Goal: Task Accomplishment & Management: Manage account settings

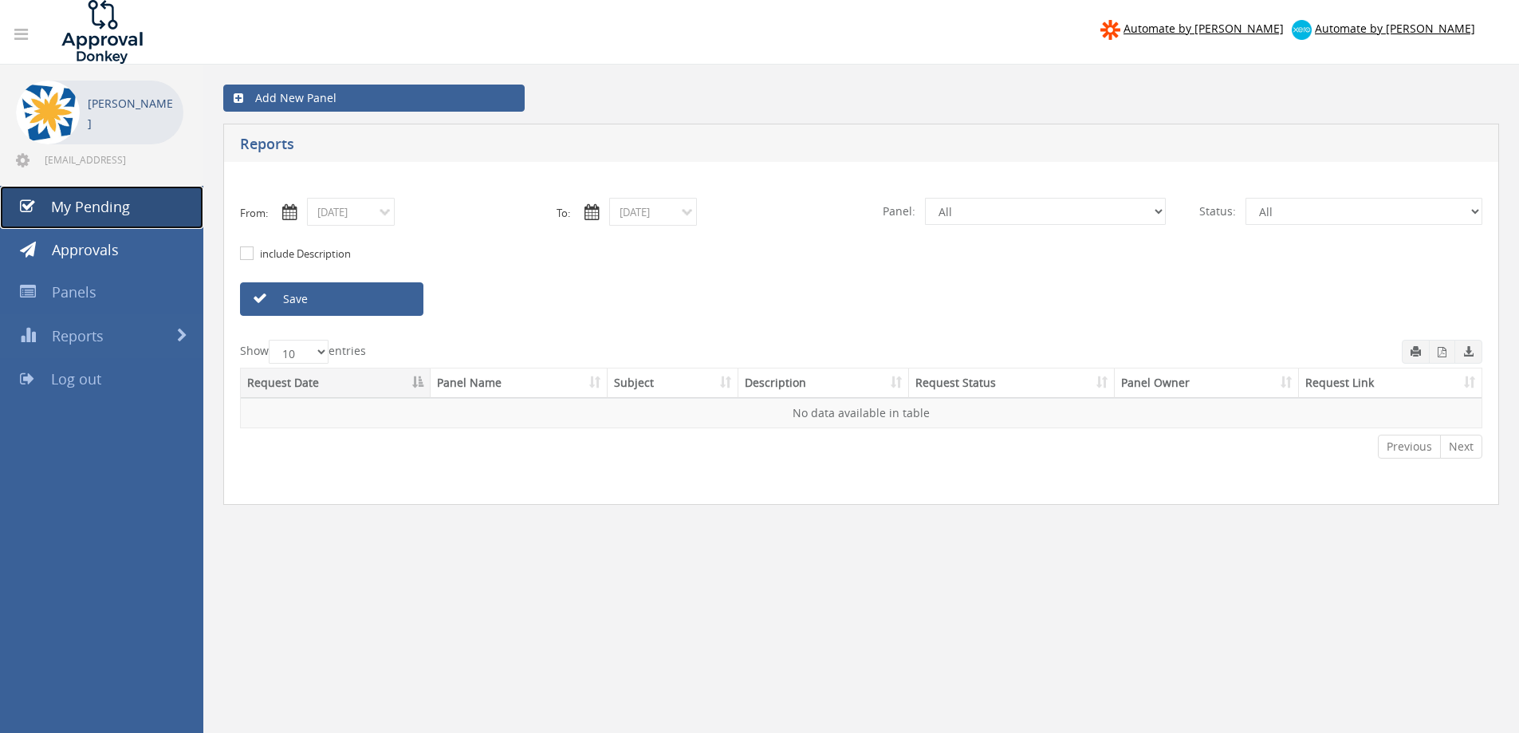
click at [103, 211] on span "My Pending" at bounding box center [90, 206] width 79 height 19
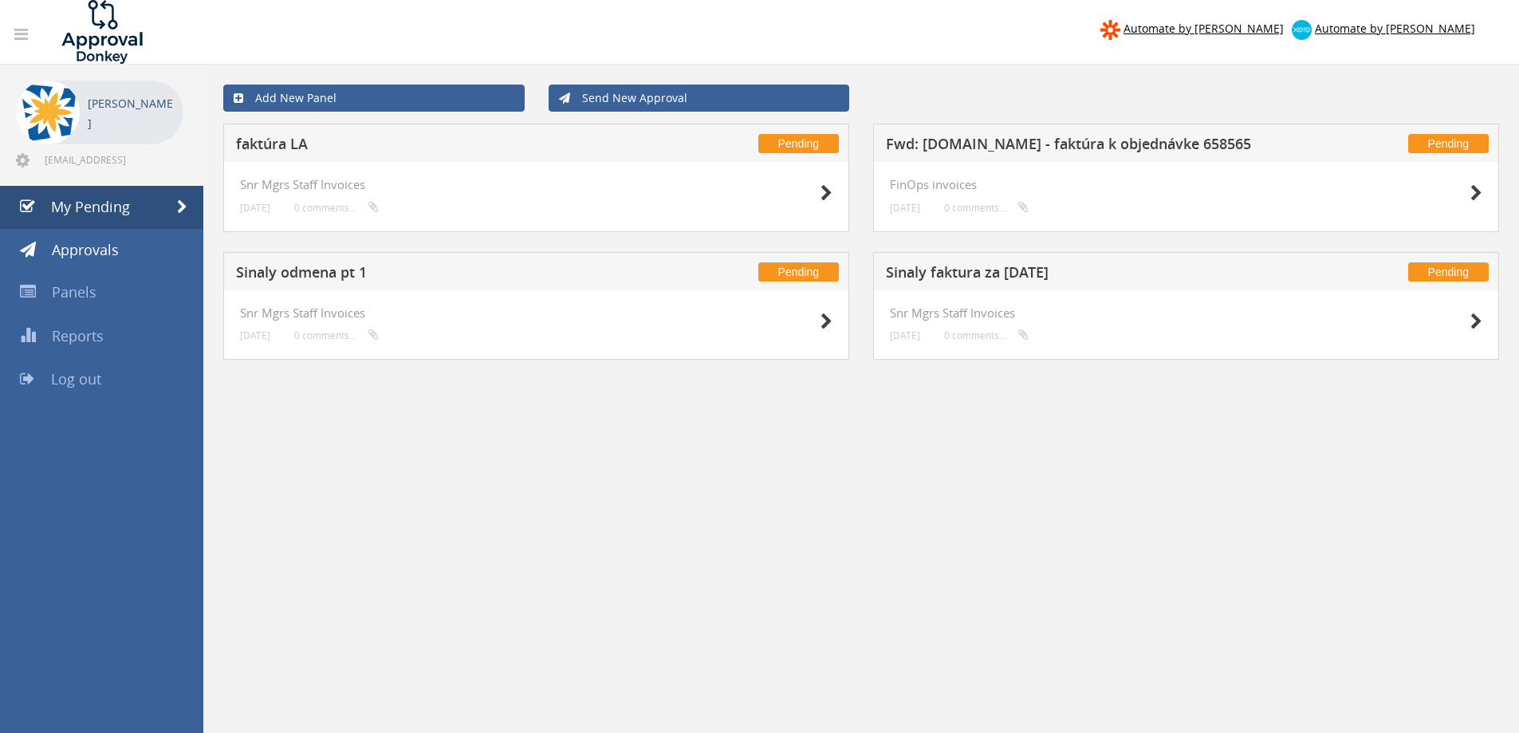
click at [966, 275] on h5 "Sinaly faktura za [DATE]" at bounding box center [1096, 275] width 420 height 20
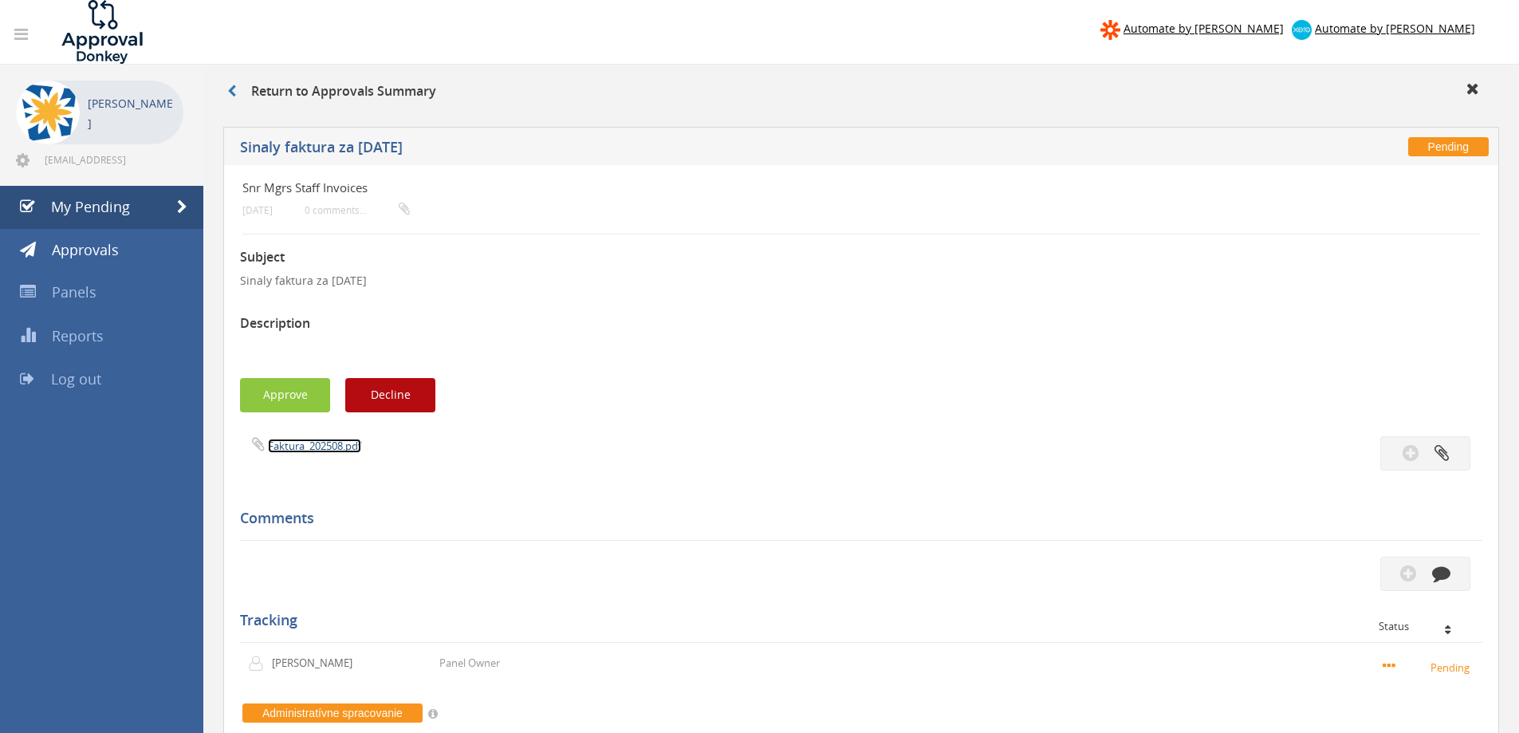
click at [346, 447] on link "Faktura_202508.pdf" at bounding box center [314, 446] width 93 height 14
click at [233, 90] on icon at bounding box center [231, 91] width 9 height 13
click at [226, 91] on div "Return to Approvals Summary" at bounding box center [861, 94] width 1292 height 26
click at [231, 92] on icon at bounding box center [231, 91] width 9 height 13
click at [134, 196] on link "My Pending" at bounding box center [101, 207] width 203 height 43
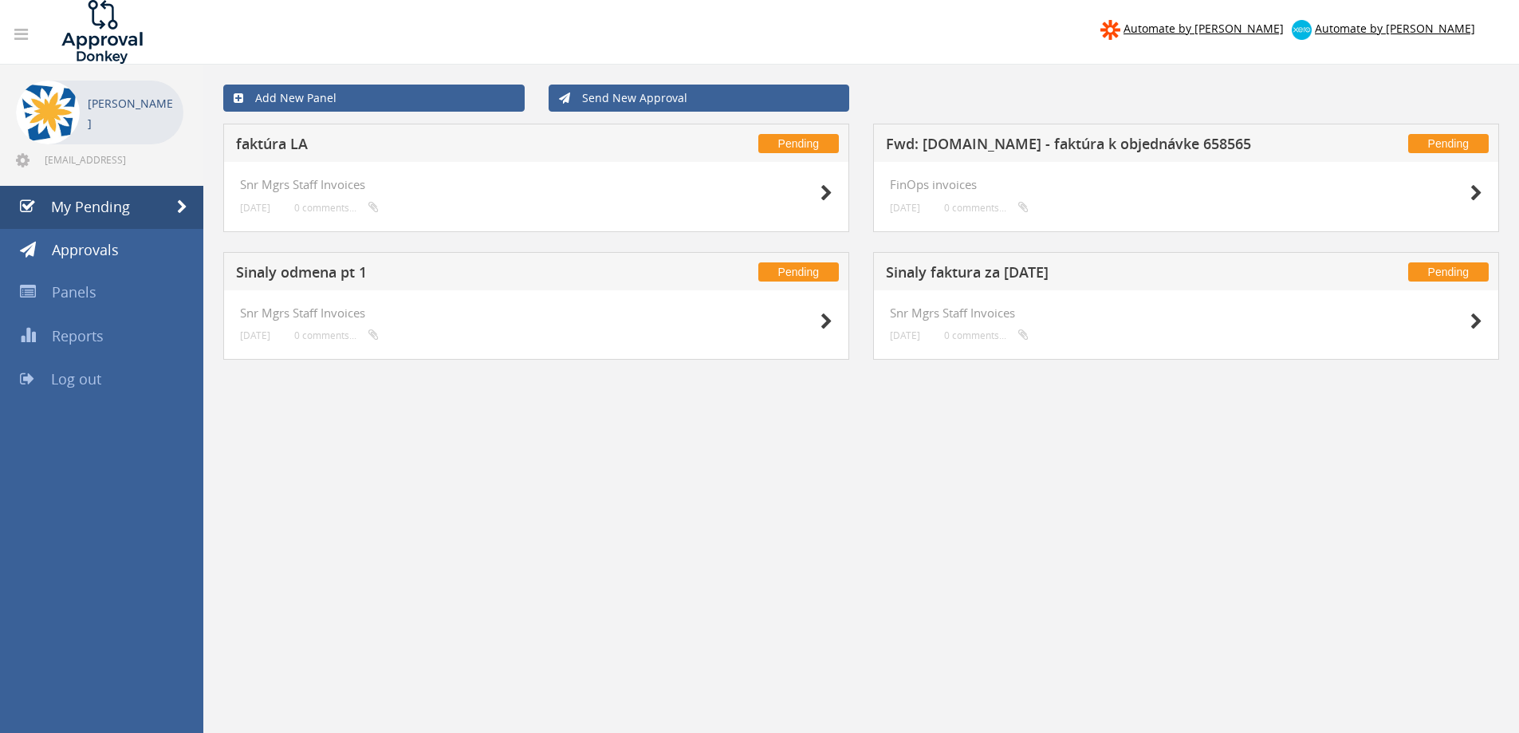
click at [311, 273] on h5 "Sinaly odmena pt 1" at bounding box center [446, 275] width 420 height 20
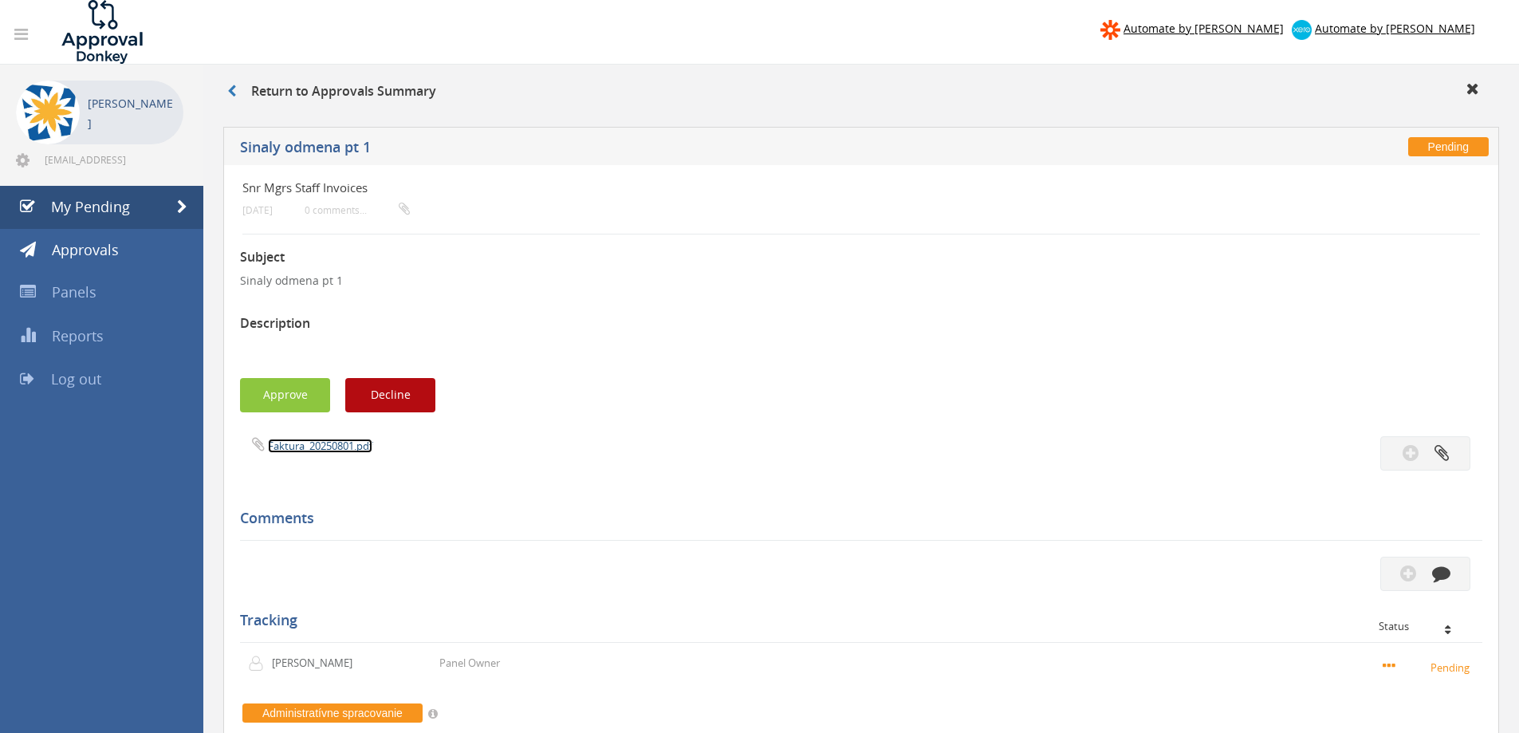
click at [329, 448] on link "Faktura_20250801.pdf" at bounding box center [320, 446] width 104 height 14
click at [227, 92] on icon at bounding box center [231, 91] width 9 height 13
click at [233, 90] on icon at bounding box center [231, 91] width 9 height 13
click at [109, 208] on span "My Pending" at bounding box center [90, 206] width 79 height 19
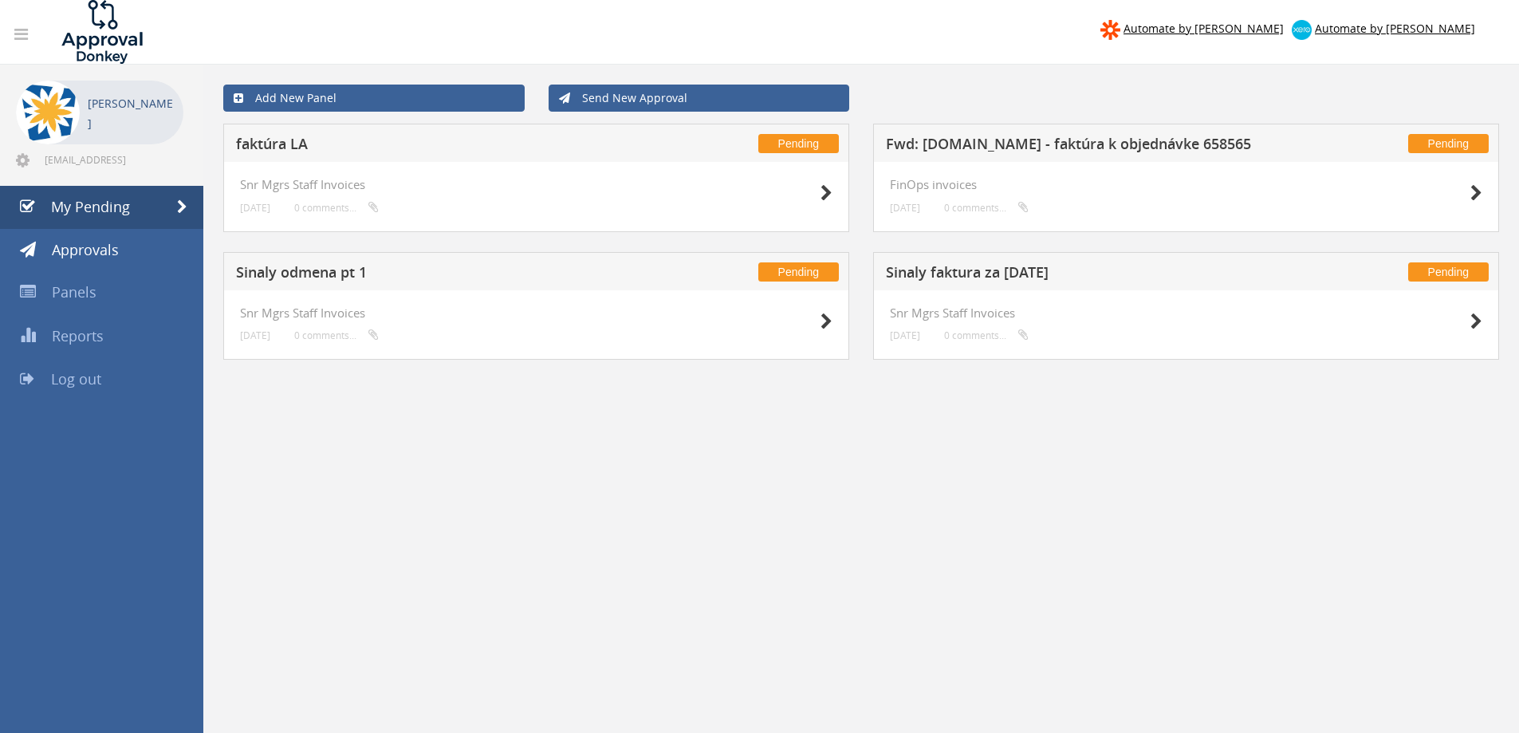
click at [255, 138] on h5 "faktúra LA" at bounding box center [446, 146] width 420 height 20
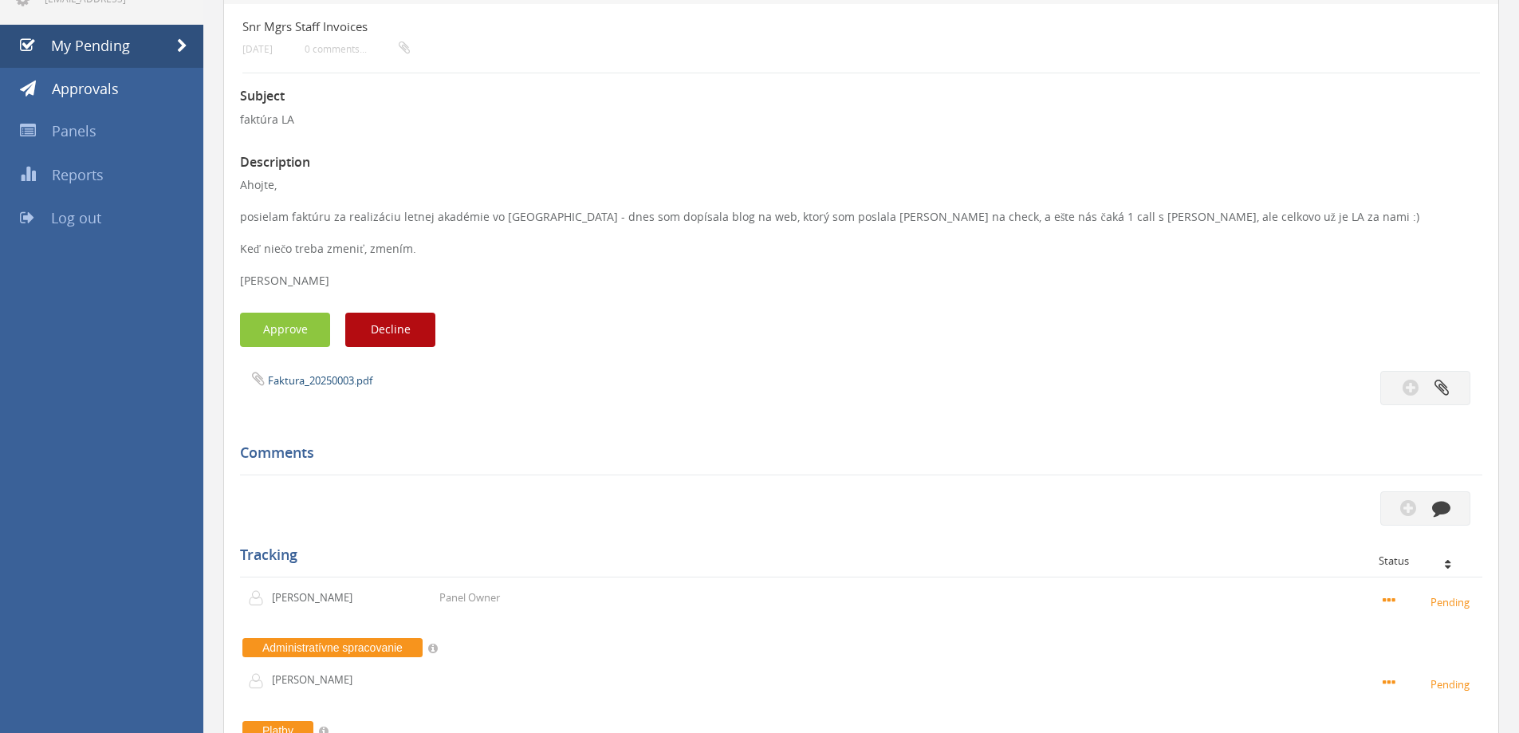
scroll to position [160, 0]
click at [324, 385] on link "Faktura_20250003.pdf" at bounding box center [320, 381] width 104 height 14
click at [305, 385] on link "Faktura_20250003.pdf" at bounding box center [320, 381] width 104 height 14
click at [271, 336] on button "Approve" at bounding box center [285, 330] width 90 height 34
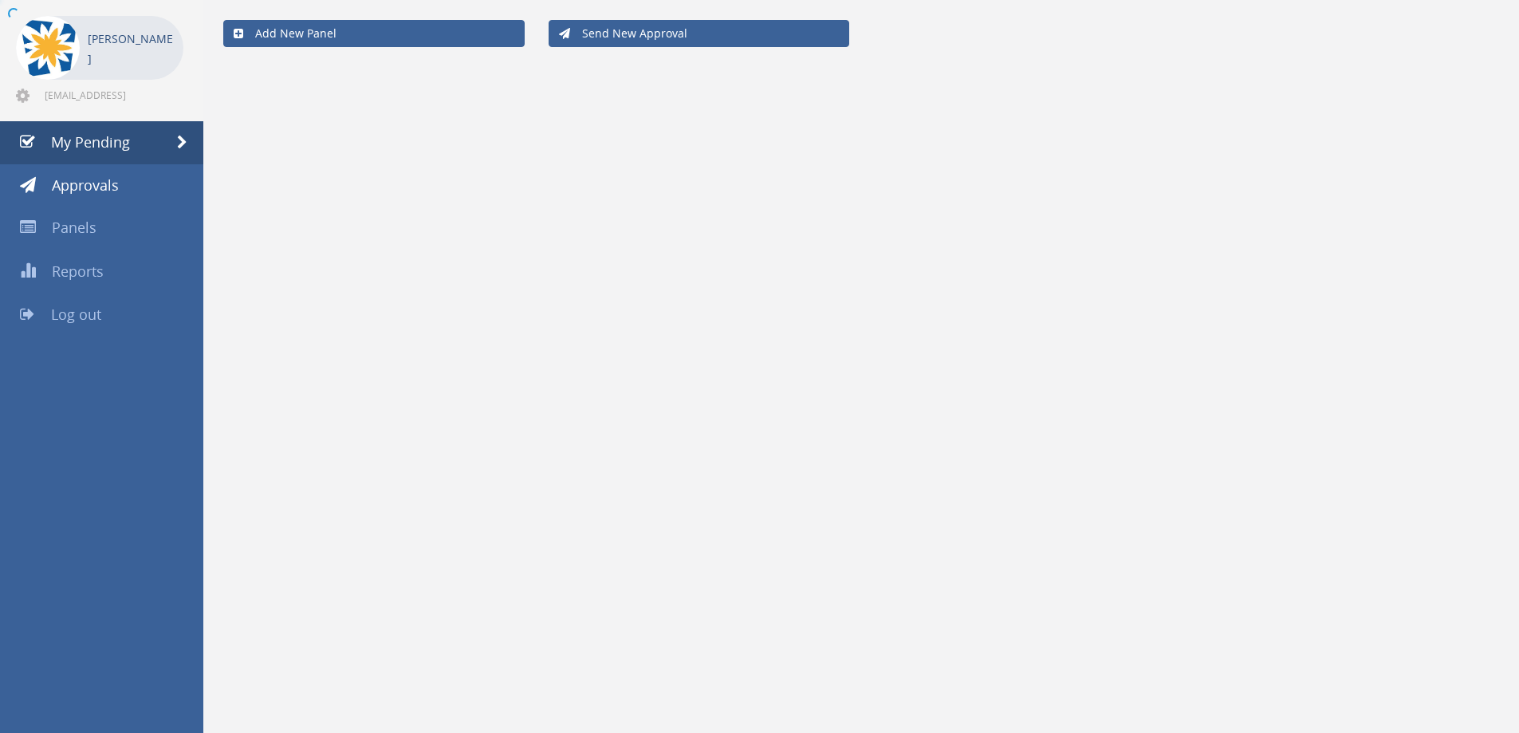
scroll to position [65, 0]
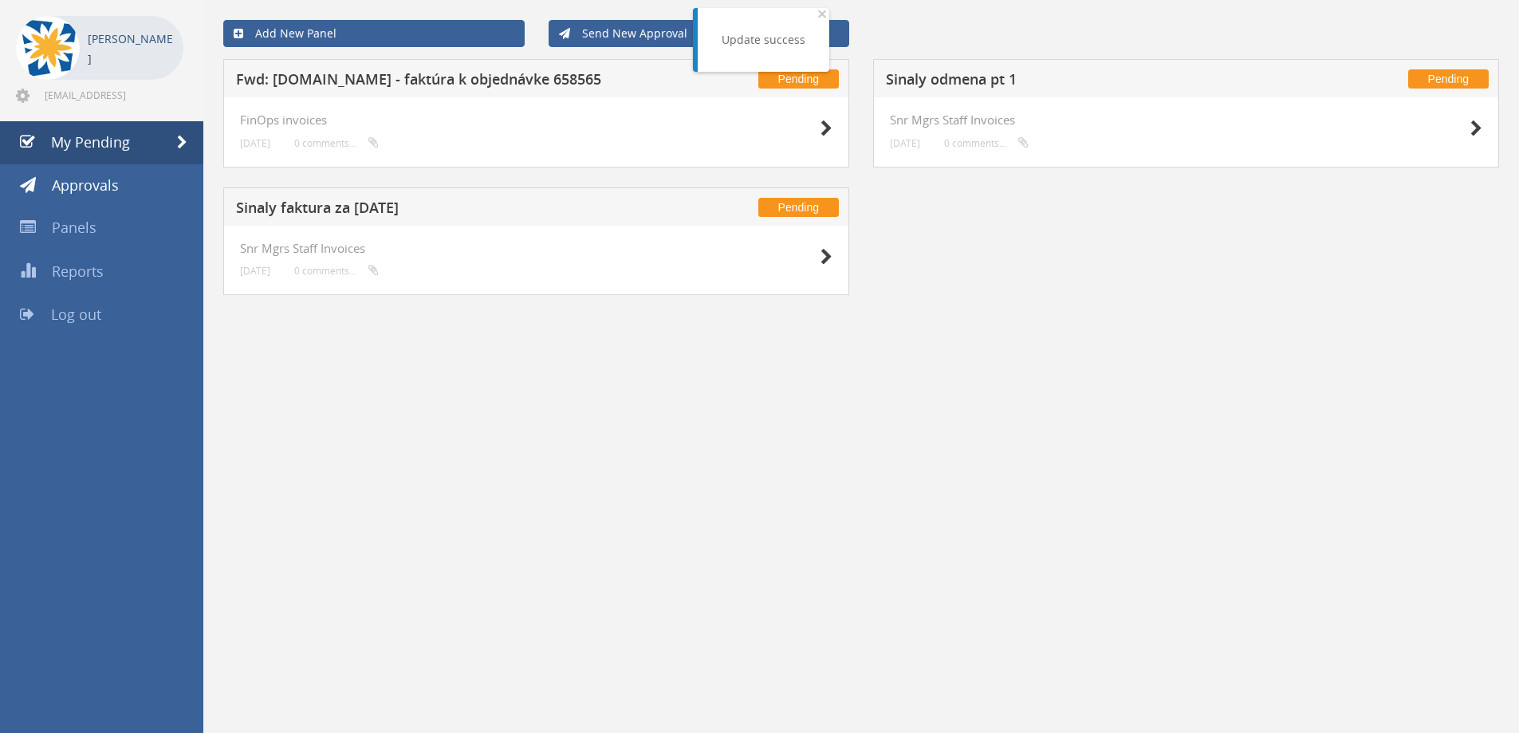
click at [384, 81] on h5 "Fwd: [DOMAIN_NAME] - faktúra k objednávke 658565" at bounding box center [446, 82] width 420 height 20
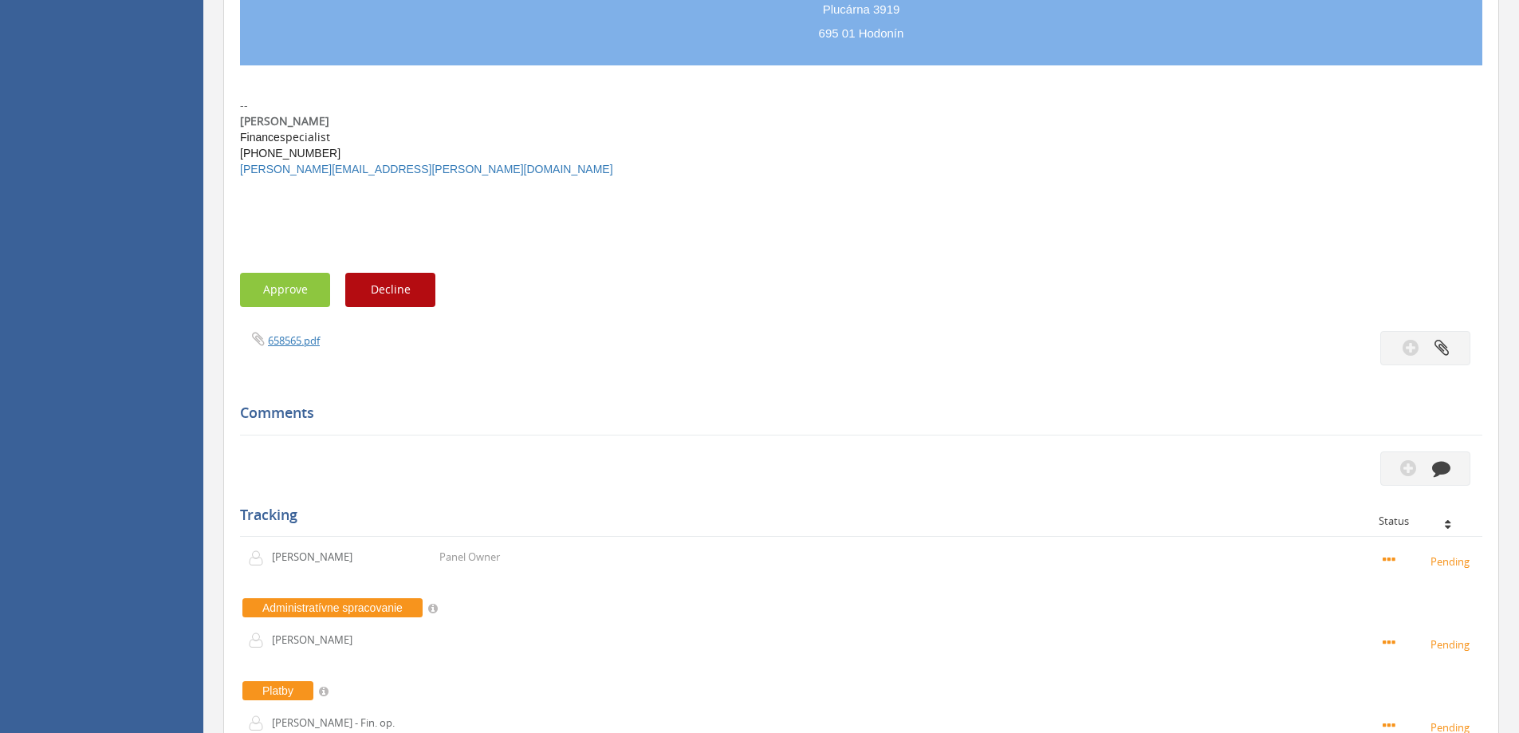
scroll to position [1594, 0]
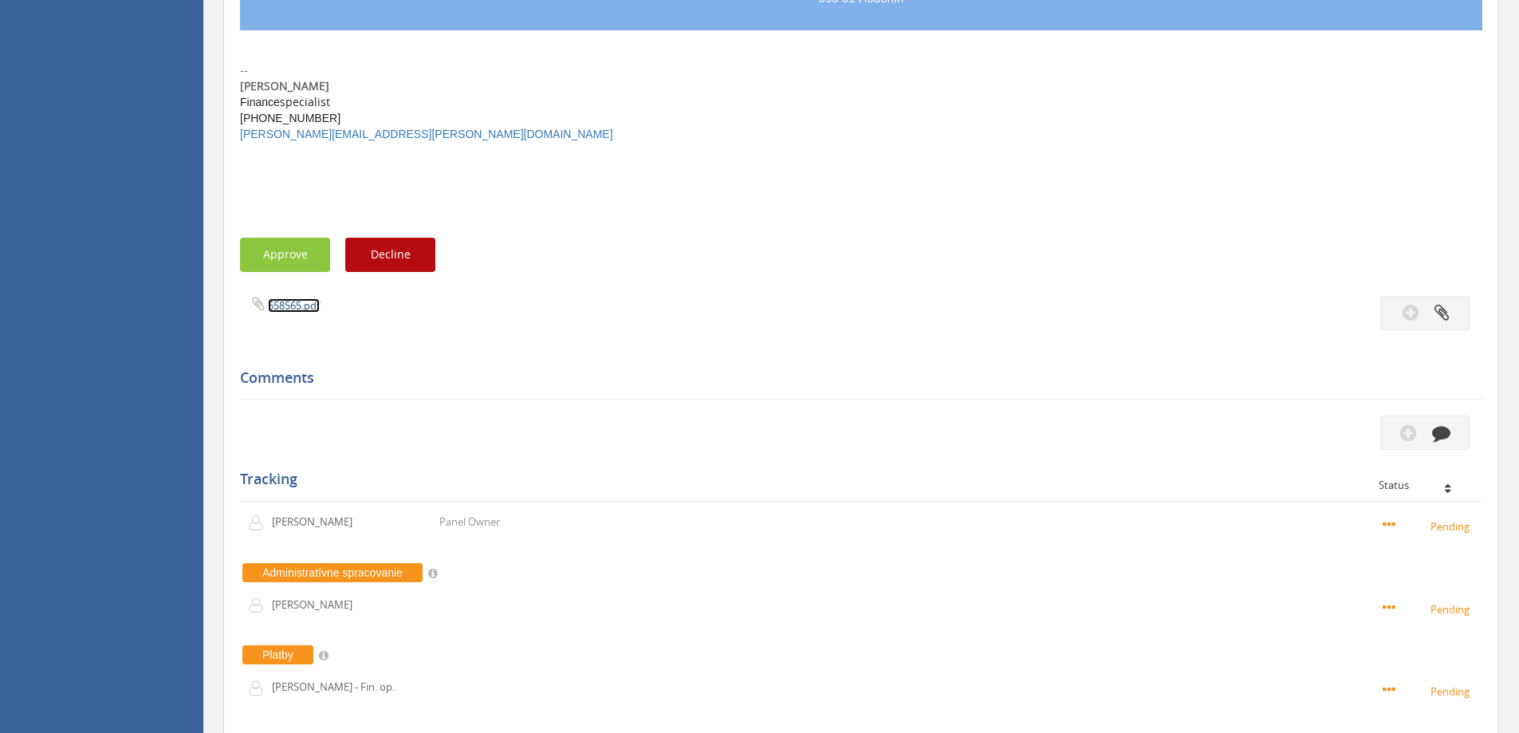
click at [290, 306] on link "658565.pdf" at bounding box center [294, 305] width 52 height 14
click at [285, 246] on button "Approve" at bounding box center [285, 255] width 90 height 34
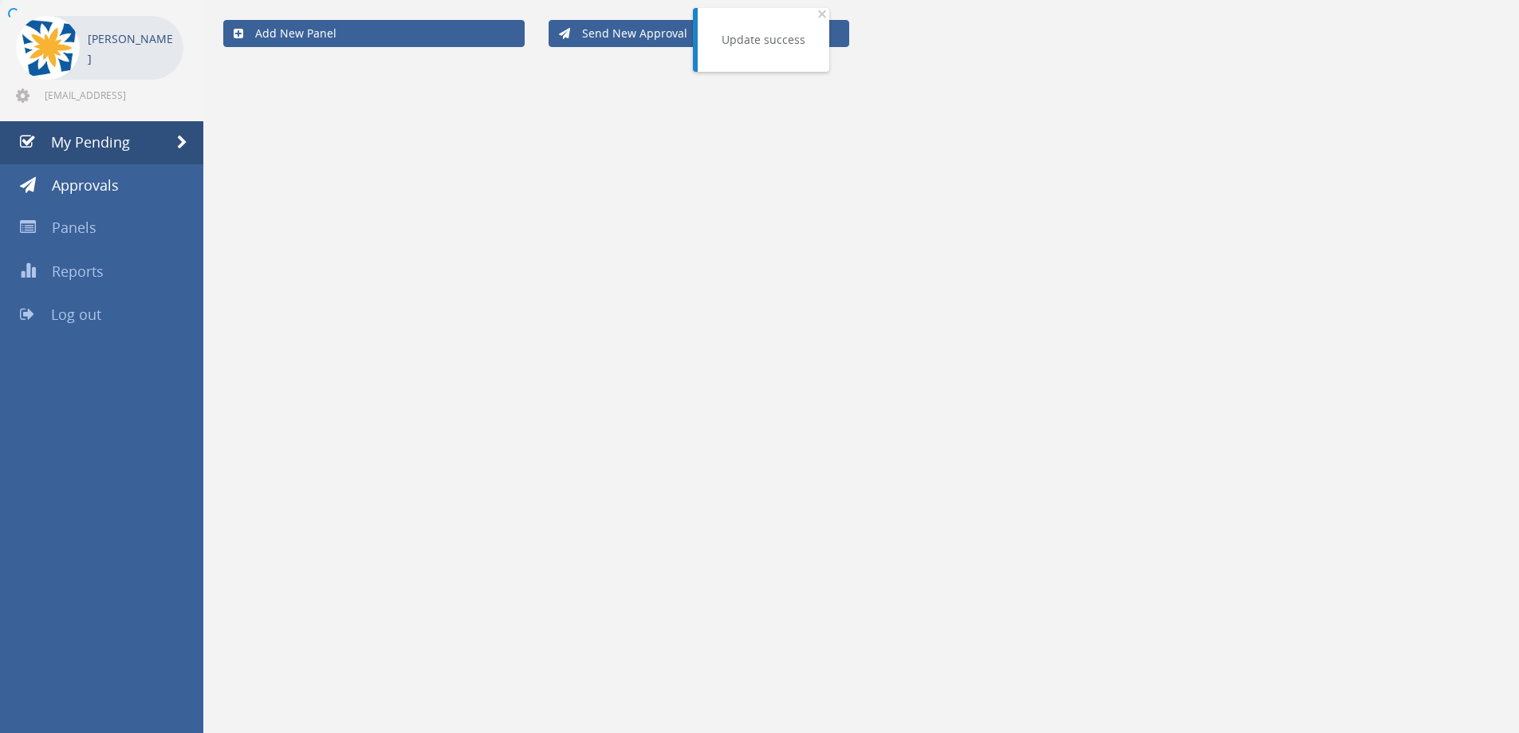
scroll to position [65, 0]
